Goal: Entertainment & Leisure: Consume media (video, audio)

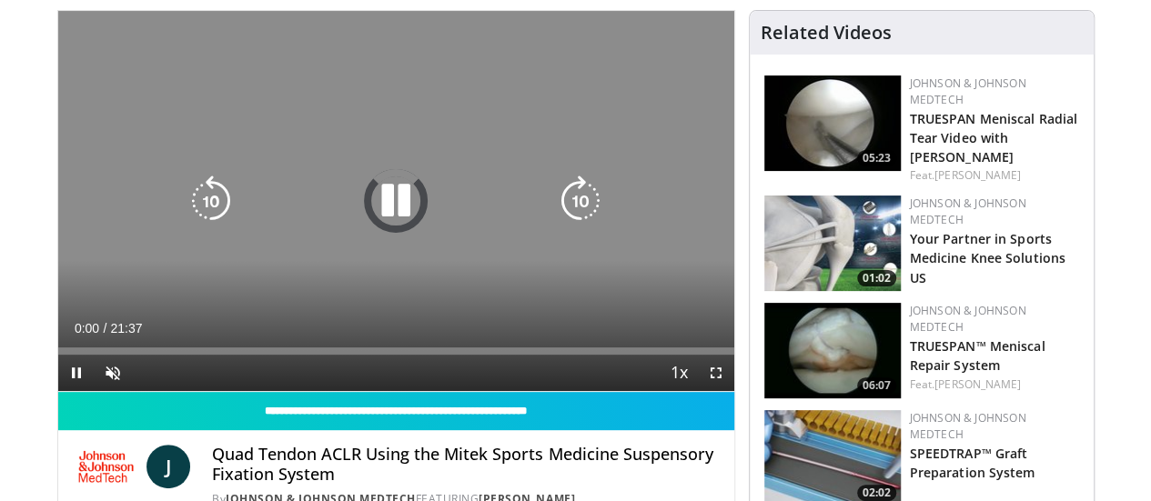
scroll to position [131, 0]
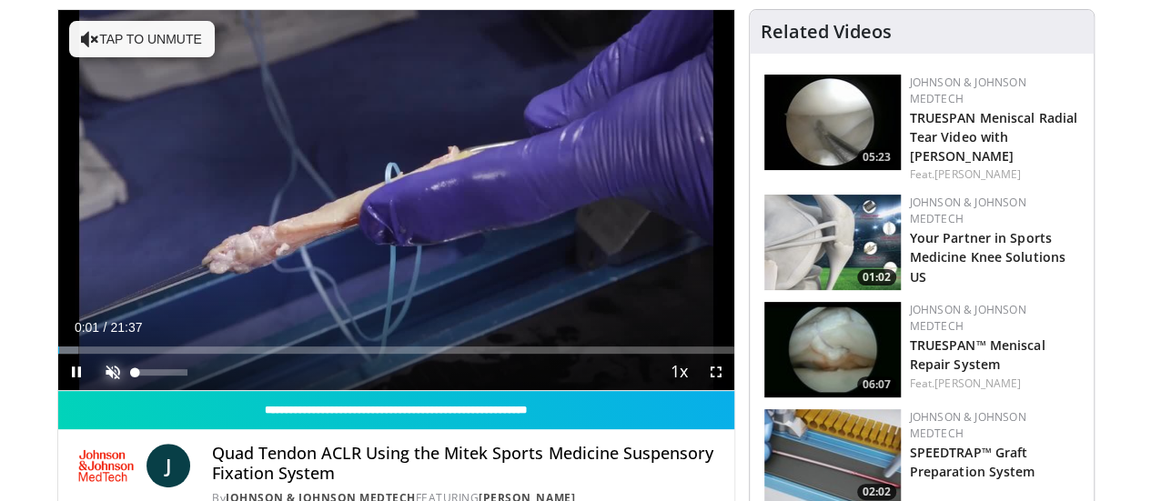
click at [95, 390] on span "Video Player" at bounding box center [113, 372] width 36 height 36
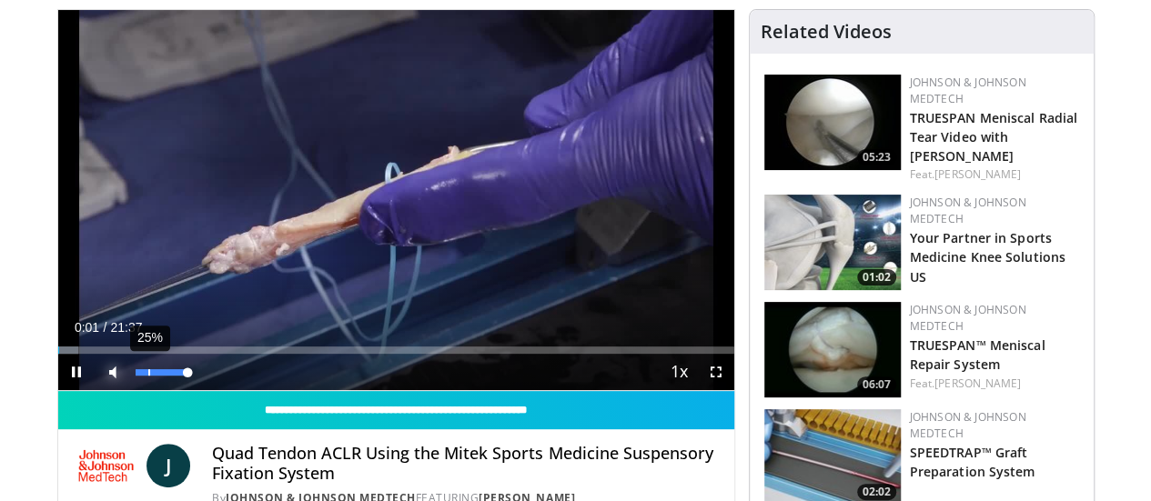
click at [136, 376] on div "25%" at bounding box center [162, 372] width 52 height 6
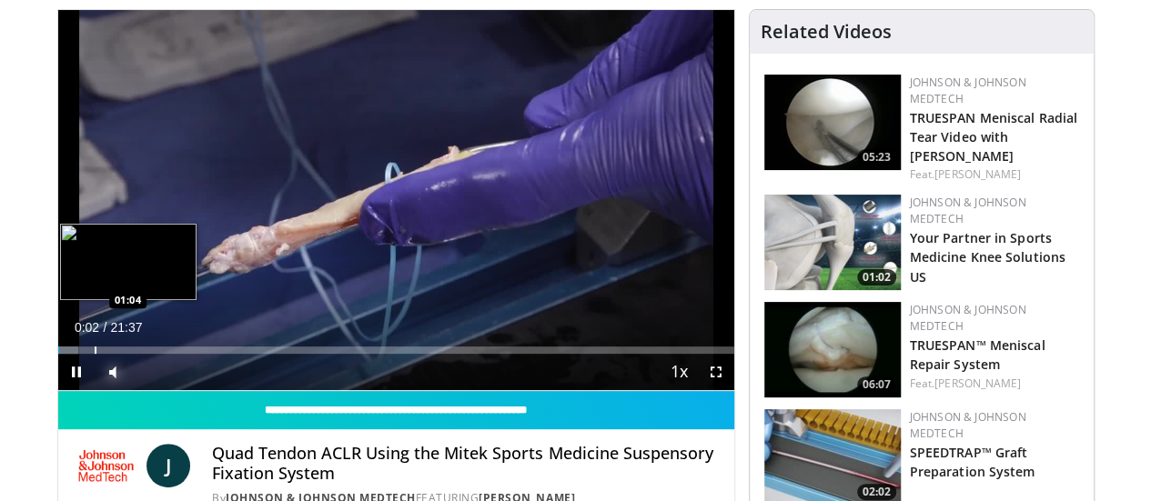
click at [95, 354] on div "Progress Bar" at bounding box center [96, 350] width 2 height 7
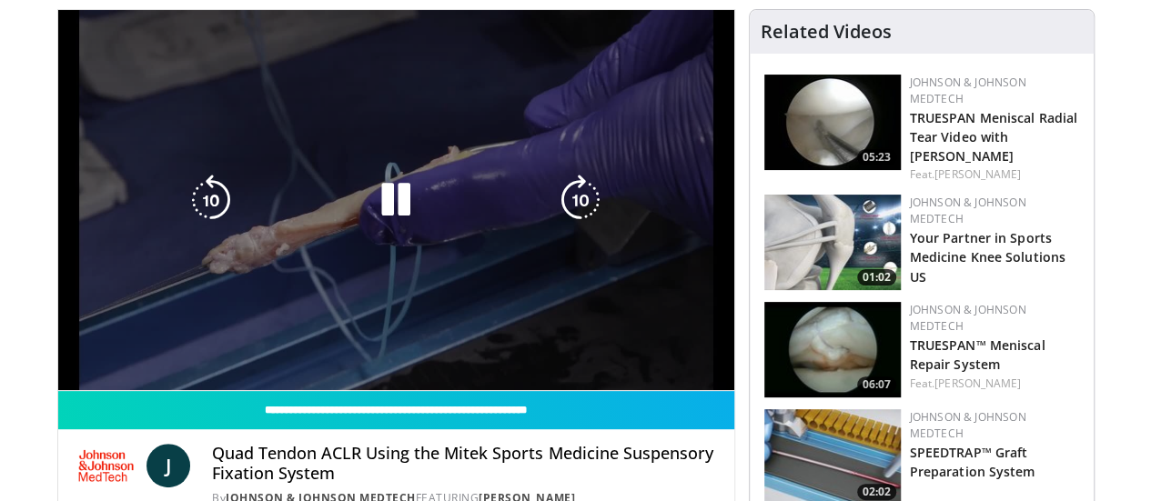
click at [98, 354] on div "Loaded : 5.39% 01:04 02:30" at bounding box center [396, 345] width 676 height 17
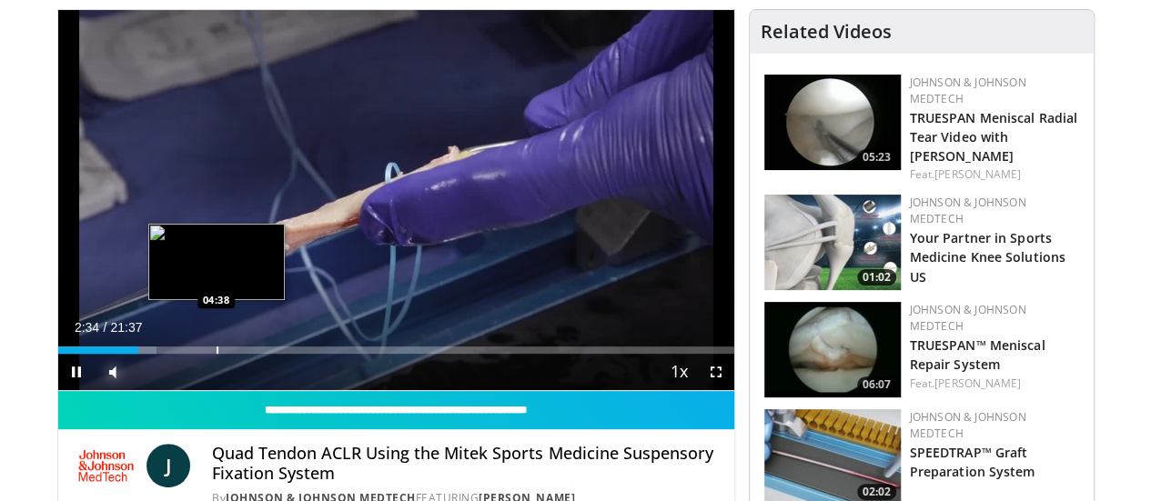
click at [216, 354] on div "Progress Bar" at bounding box center [217, 350] width 2 height 7
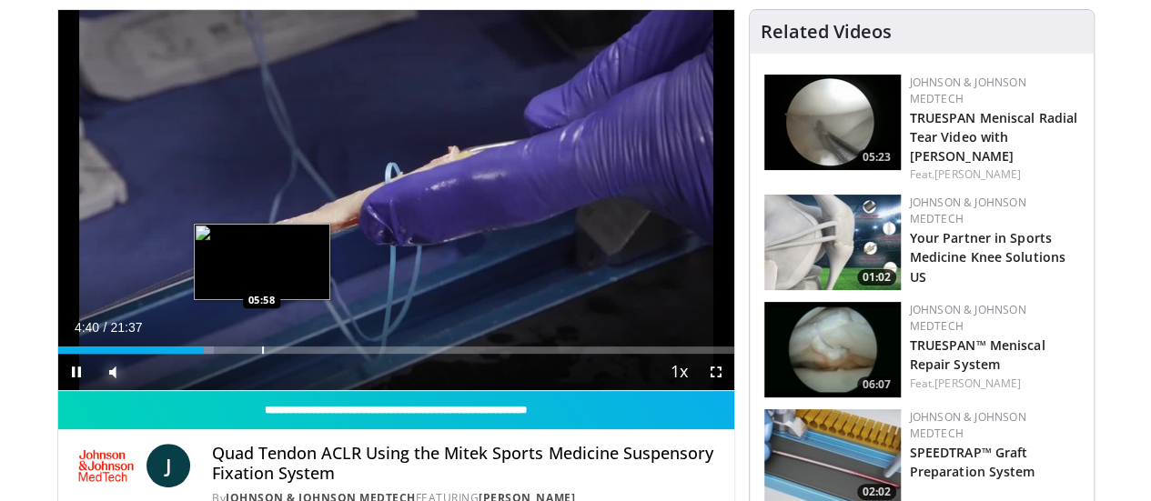
click at [262, 354] on div "Progress Bar" at bounding box center [263, 350] width 2 height 7
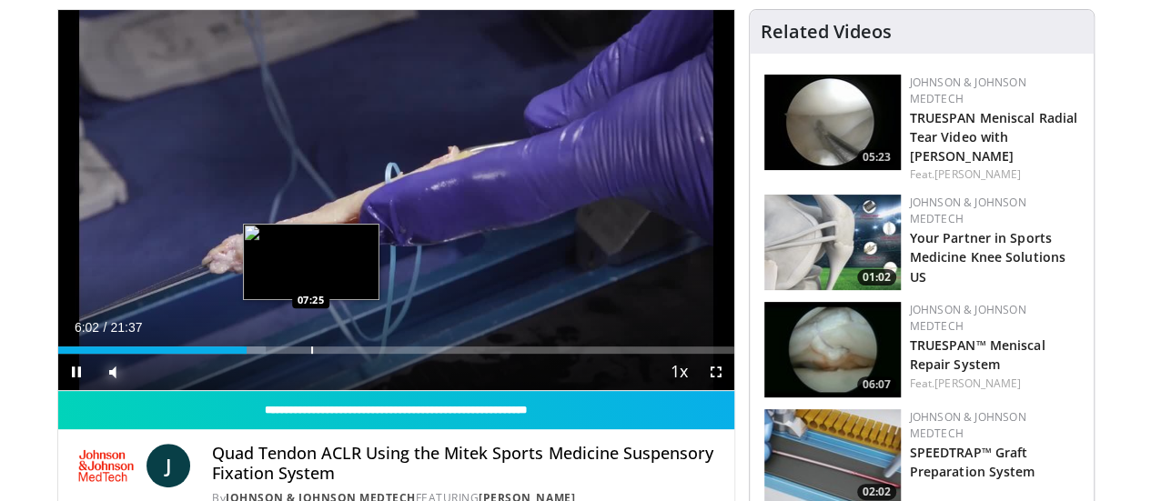
click at [264, 354] on div "Loaded : 30.82% 06:02 07:25" at bounding box center [396, 345] width 676 height 17
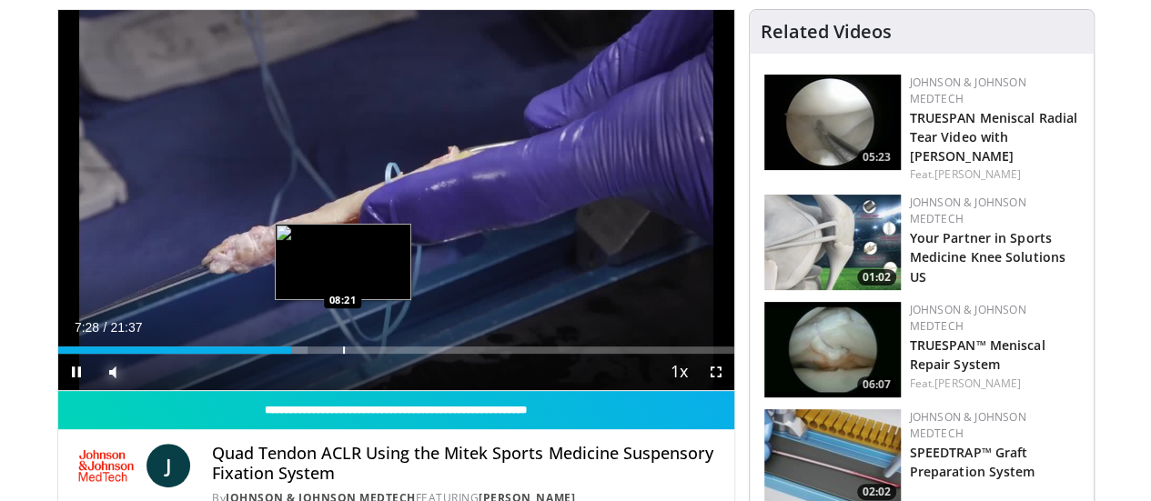
click at [297, 354] on div "Loaded : 36.98% 07:28 08:21" at bounding box center [396, 345] width 676 height 17
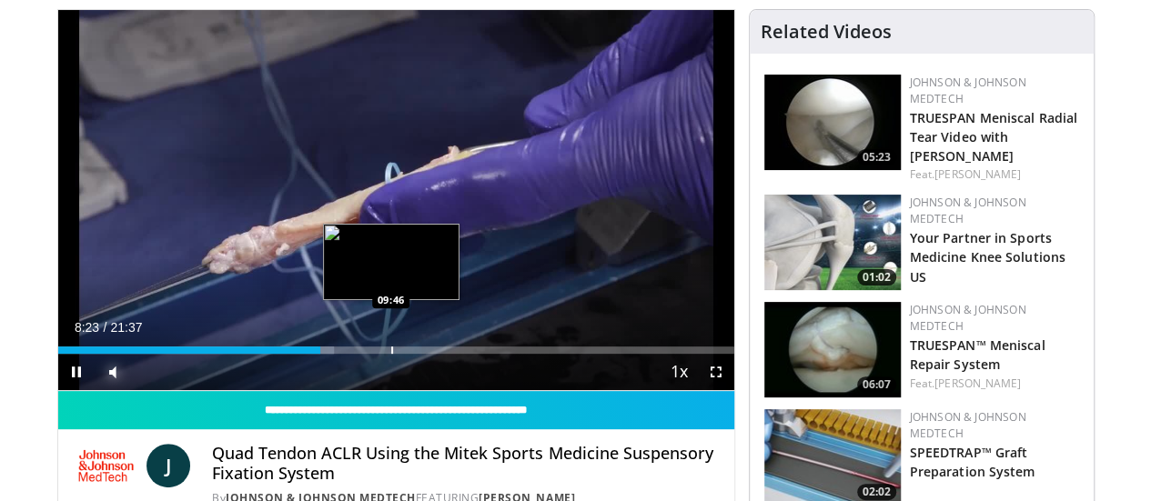
click at [344, 354] on div "Loaded : 40.84% 08:23 09:46" at bounding box center [396, 345] width 676 height 17
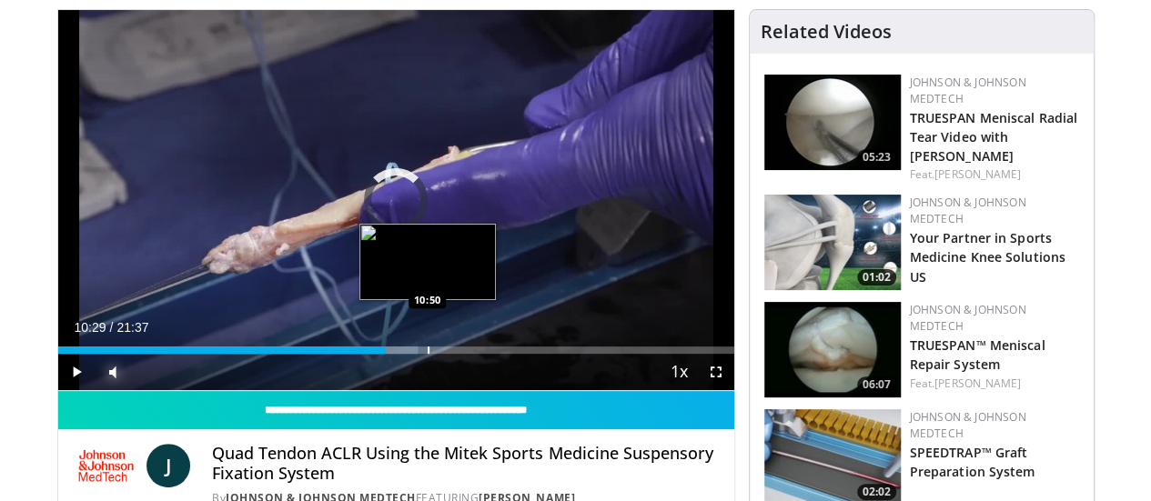
click at [428, 354] on div "Progress Bar" at bounding box center [429, 350] width 2 height 7
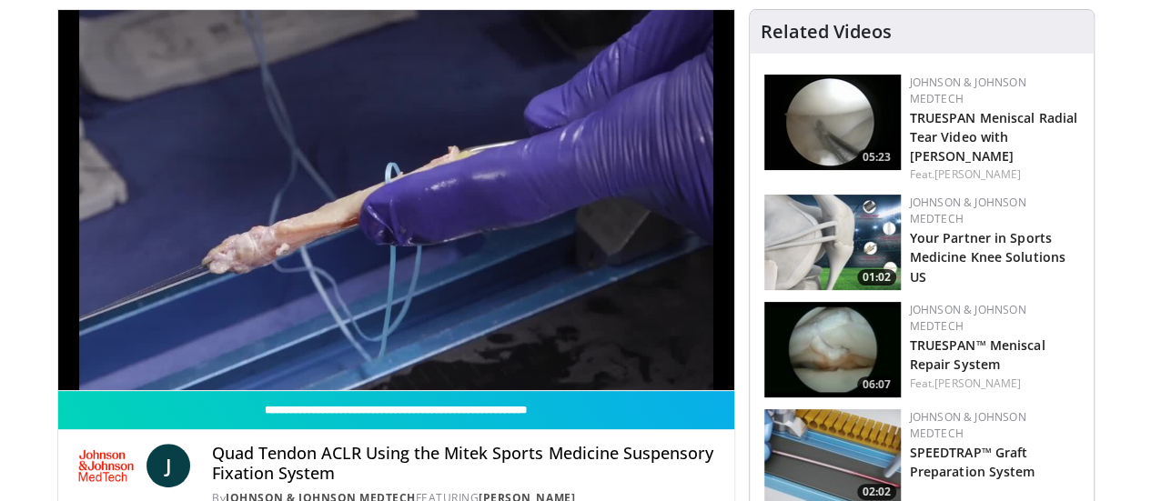
click at [395, 381] on div "10 seconds Tap to unmute" at bounding box center [396, 200] width 676 height 380
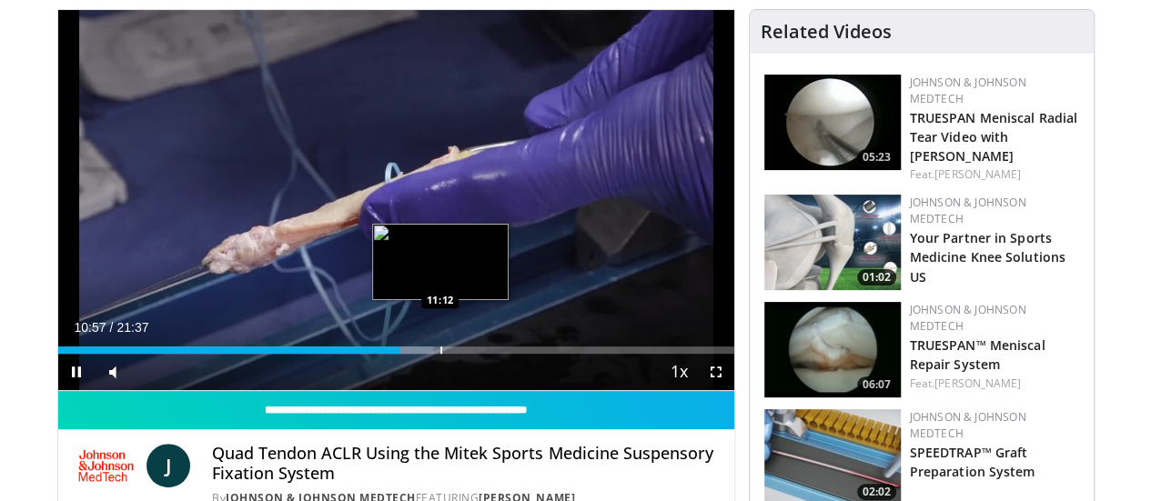
click at [440, 354] on div "Progress Bar" at bounding box center [441, 350] width 2 height 7
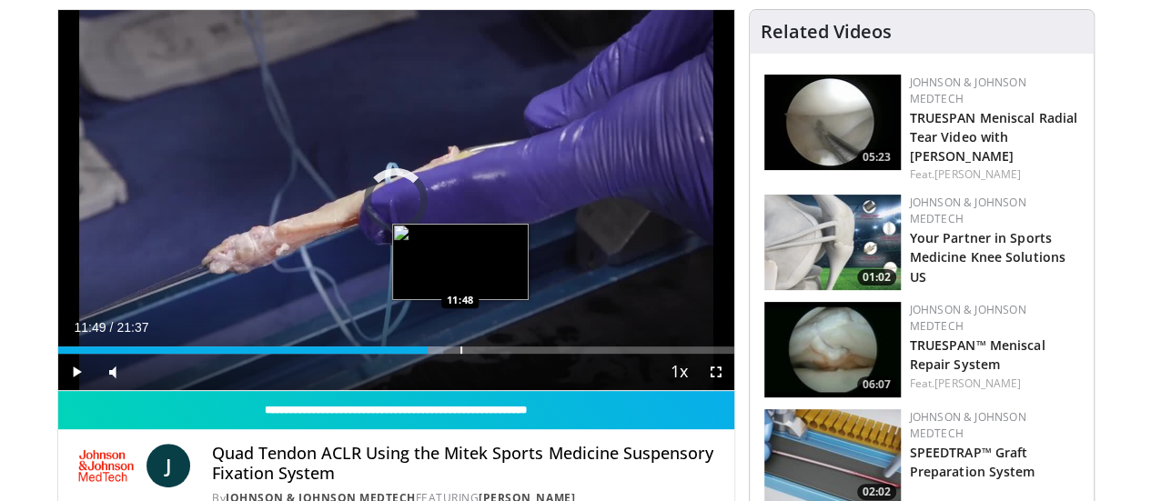
click at [460, 354] on div "Progress Bar" at bounding box center [461, 350] width 2 height 7
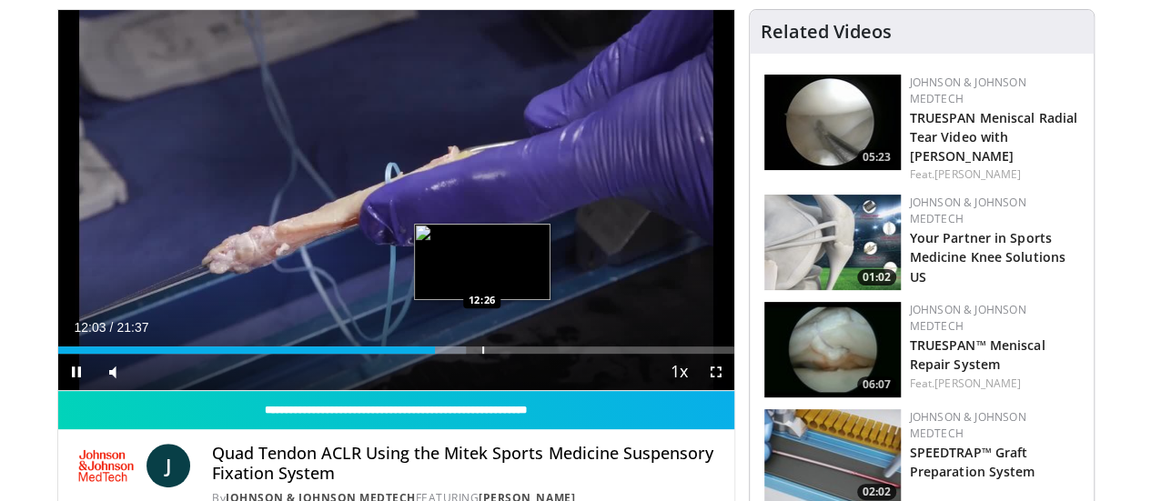
click at [482, 354] on div "Progress Bar" at bounding box center [483, 350] width 2 height 7
click at [455, 354] on div "Loaded : 62.67% 12:32 13:01" at bounding box center [396, 350] width 676 height 7
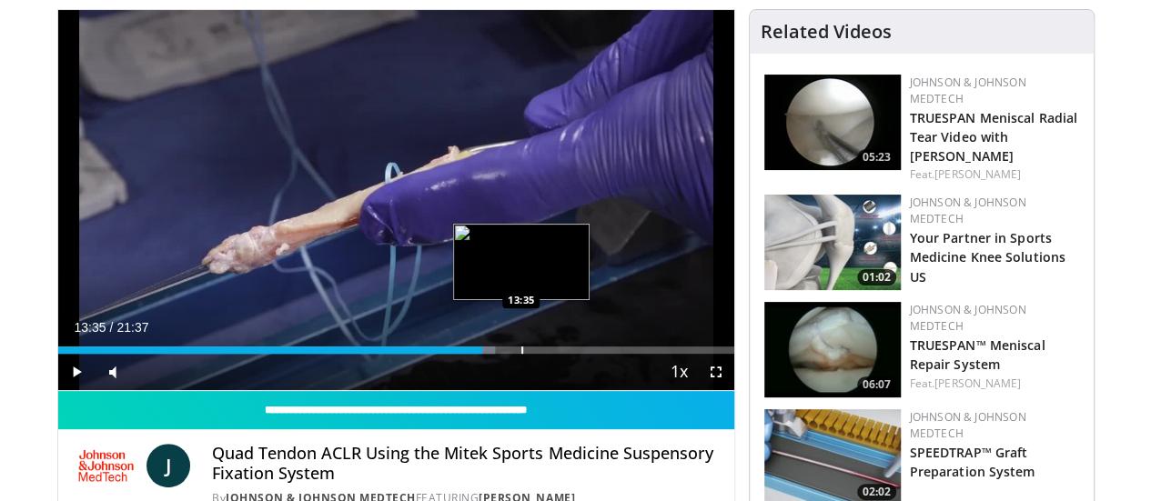
click at [475, 354] on div "Loaded : 64.72% 13:01 13:35" at bounding box center [396, 345] width 676 height 17
click at [539, 354] on div "Progress Bar" at bounding box center [540, 350] width 2 height 7
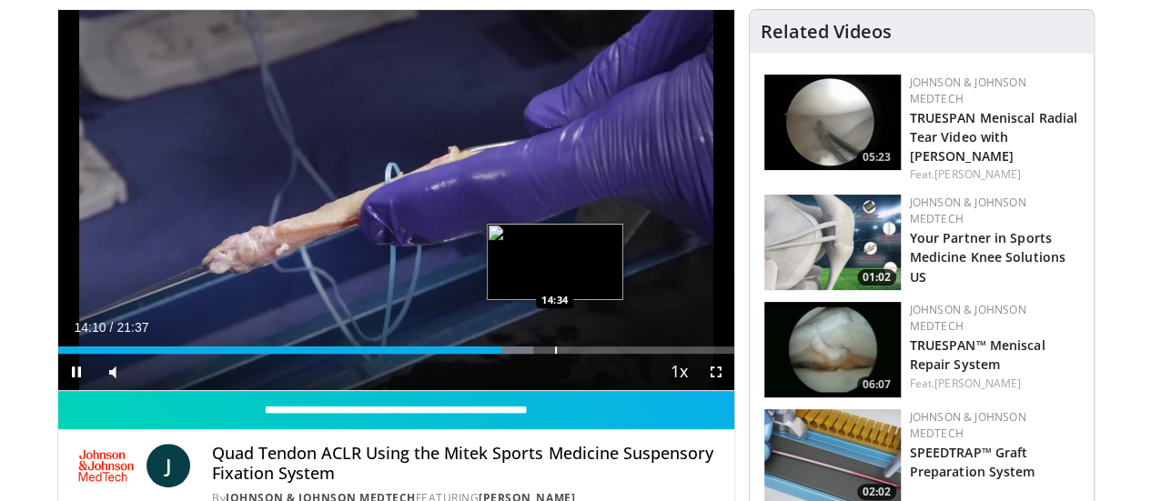
click at [555, 354] on div "Progress Bar" at bounding box center [556, 350] width 2 height 7
click at [571, 354] on div "Progress Bar" at bounding box center [572, 350] width 2 height 7
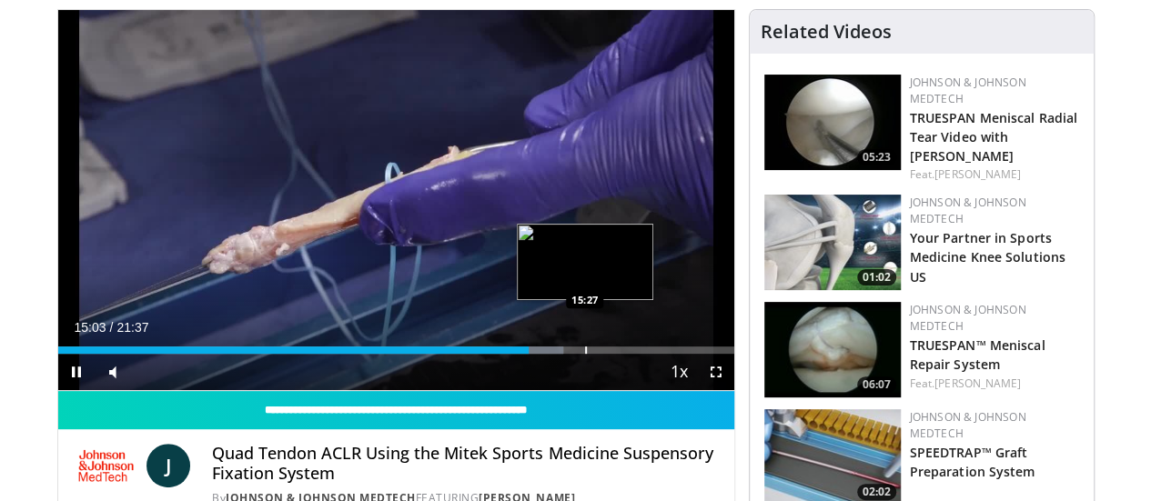
click at [585, 354] on div "Progress Bar" at bounding box center [586, 350] width 2 height 7
click at [559, 354] on div "Loaded : 74.90% 15:29 15:59" at bounding box center [396, 350] width 676 height 7
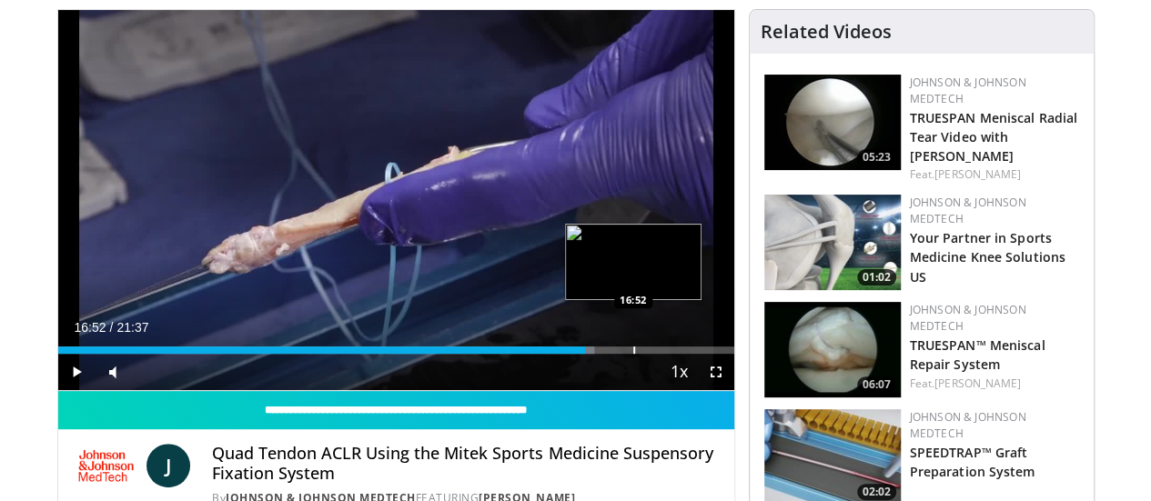
click at [633, 354] on div "Progress Bar" at bounding box center [634, 350] width 2 height 7
click at [643, 354] on div "Progress Bar" at bounding box center [644, 350] width 2 height 7
click at [611, 383] on div "10 seconds Tap to unmute" at bounding box center [396, 200] width 676 height 380
click at [662, 354] on div "Progress Bar" at bounding box center [663, 350] width 2 height 7
click at [659, 354] on div "Progress Bar" at bounding box center [660, 350] width 2 height 7
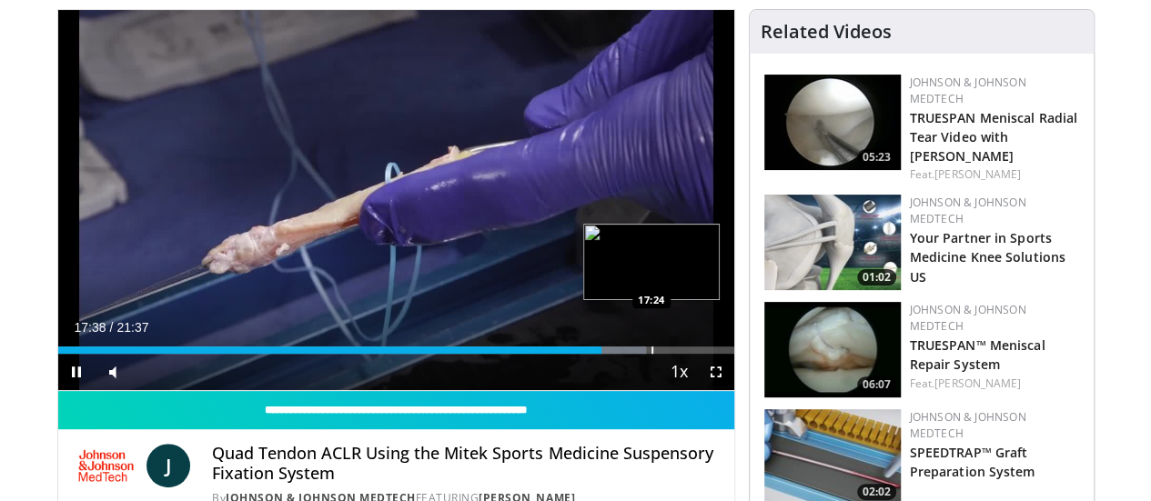
click at [601, 354] on div "17:38" at bounding box center [329, 350] width 543 height 7
click at [621, 354] on div "Loaded : 87.07% 17:34 17:51" at bounding box center [396, 345] width 676 height 17
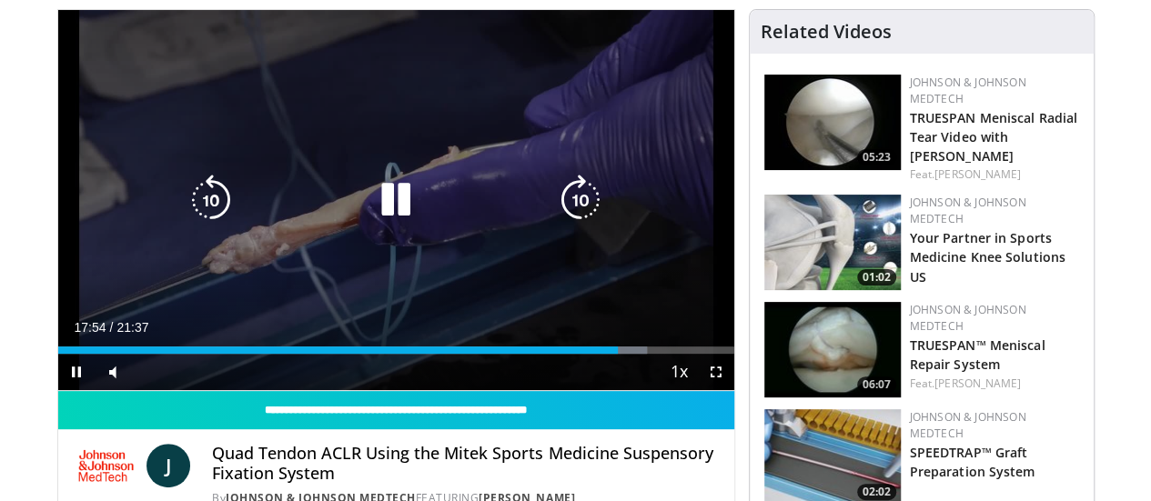
click at [642, 354] on div "Loaded : 87.13% 17:54 17:53" at bounding box center [396, 345] width 676 height 17
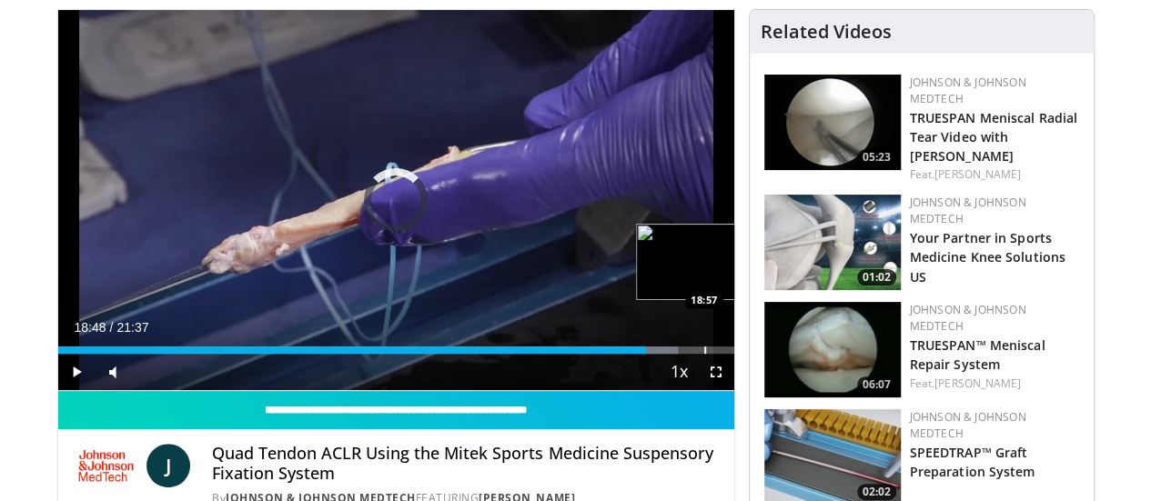
click at [704, 354] on div "Progress Bar" at bounding box center [705, 350] width 2 height 7
click at [716, 354] on div "Progress Bar" at bounding box center [717, 350] width 2 height 7
click at [729, 354] on div "Progress Bar" at bounding box center [730, 350] width 2 height 7
